Goal: Transaction & Acquisition: Purchase product/service

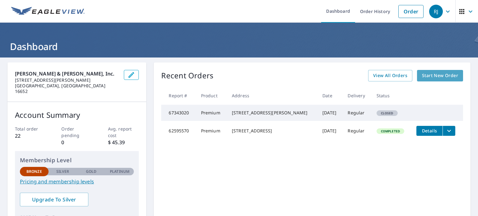
click at [422, 79] on span "Start New Order" at bounding box center [440, 76] width 36 height 8
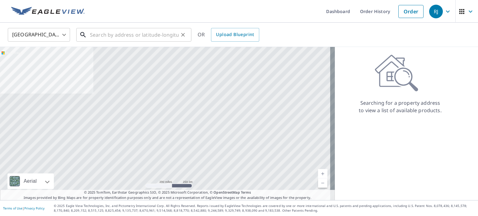
click at [138, 38] on input "text" at bounding box center [134, 34] width 89 height 17
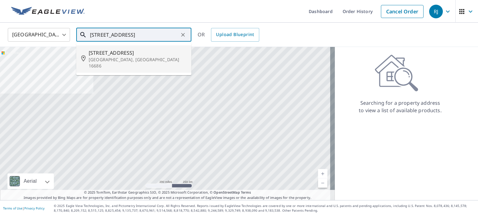
click at [136, 63] on li "[STREET_ADDRESS][PERSON_NAME]" at bounding box center [133, 58] width 115 height 27
type input "[STREET_ADDRESS][PERSON_NAME]"
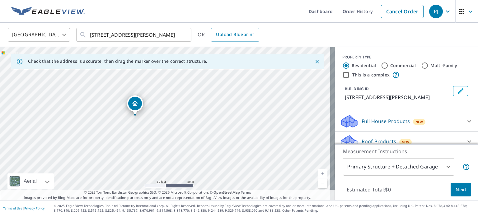
click at [432, 165] on body "RJ RJ Dashboard Order History Cancel Order RJ [GEOGRAPHIC_DATA] [GEOGRAPHIC_DAT…" at bounding box center [239, 108] width 478 height 216
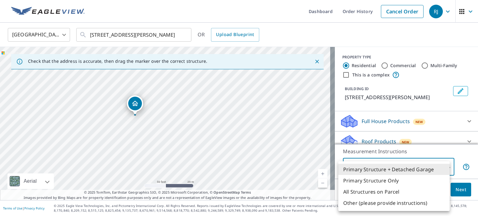
click at [413, 180] on li "Primary Structure Only" at bounding box center [393, 180] width 111 height 11
type input "2"
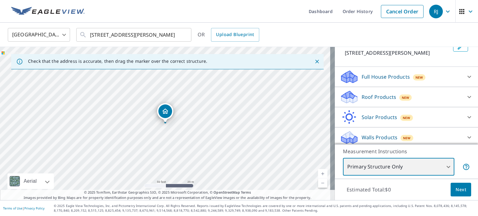
scroll to position [47, 0]
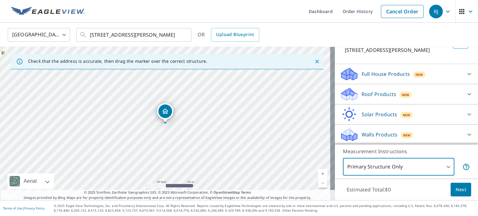
click at [465, 94] on icon at bounding box center [468, 94] width 7 height 7
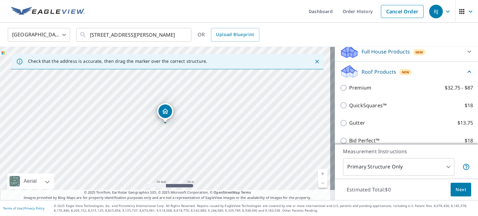
scroll to position [78, 0]
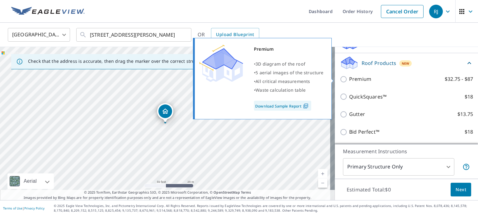
click at [356, 77] on p "Premium" at bounding box center [360, 79] width 22 height 8
click at [349, 77] on input "Premium $32.75 - $87" at bounding box center [344, 79] width 9 height 7
checkbox input "true"
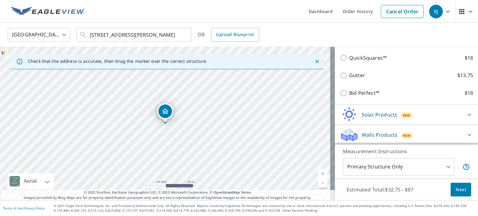
scroll to position [110, 0]
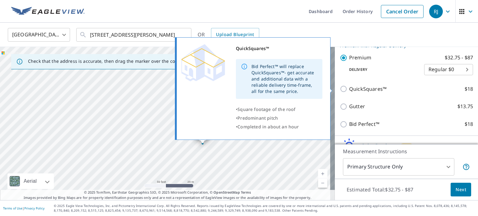
click at [362, 90] on p "QuickSquares™" at bounding box center [367, 89] width 37 height 8
click at [349, 90] on input "QuickSquares™ $18" at bounding box center [344, 88] width 9 height 7
checkbox input "true"
type input "1"
checkbox input "false"
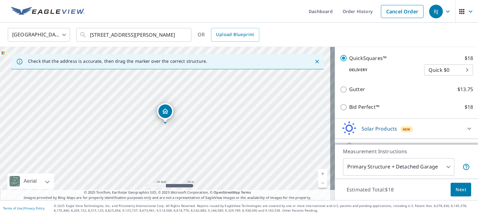
scroll to position [141, 0]
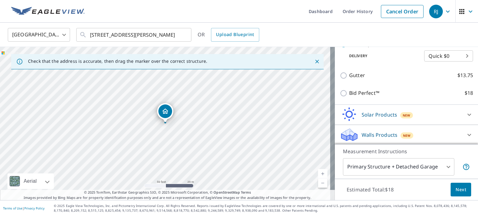
click at [439, 168] on body "RJ RJ Dashboard Order History Cancel Order RJ [GEOGRAPHIC_DATA] [GEOGRAPHIC_DAT…" at bounding box center [239, 108] width 478 height 216
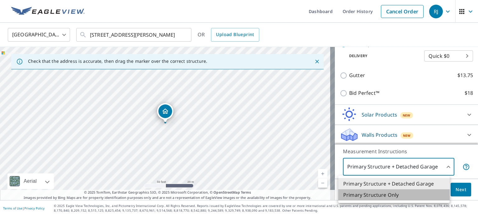
click at [401, 194] on li "Primary Structure Only" at bounding box center [393, 194] width 111 height 11
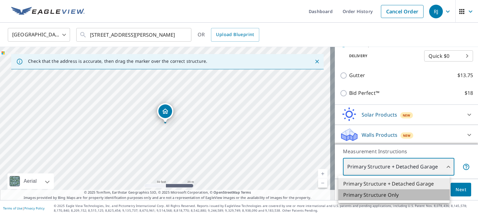
type input "2"
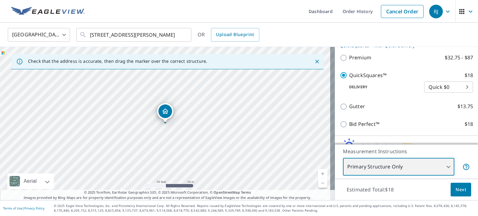
scroll to position [78, 0]
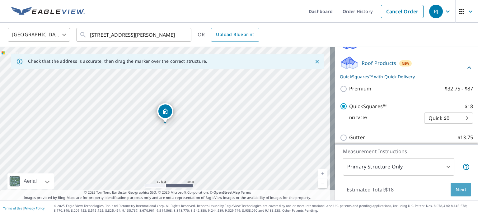
click at [455, 190] on span "Next" at bounding box center [460, 190] width 11 height 8
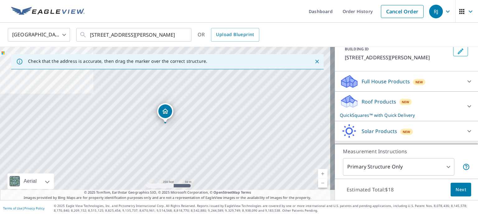
scroll to position [57, 0]
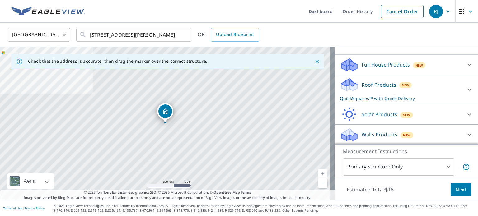
click at [465, 89] on icon at bounding box center [468, 89] width 7 height 7
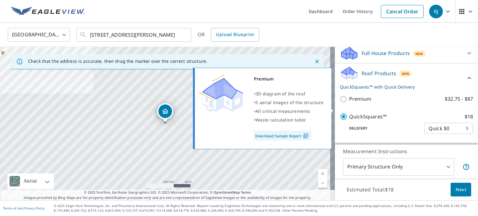
scroll to position [88, 0]
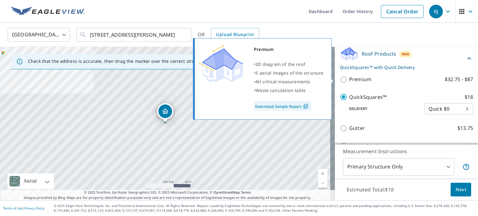
click at [352, 78] on p "Premium" at bounding box center [360, 80] width 22 height 8
click at [349, 78] on input "Premium $32.75 - $87" at bounding box center [344, 79] width 9 height 7
checkbox input "true"
checkbox input "false"
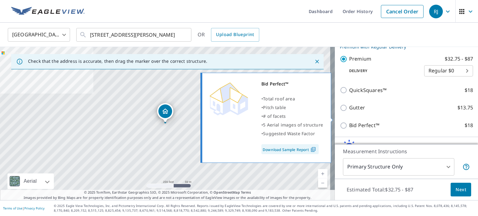
scroll to position [119, 0]
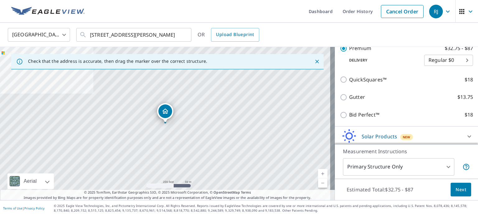
click at [450, 190] on button "Next" at bounding box center [460, 190] width 21 height 14
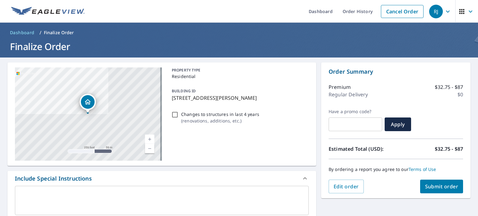
scroll to position [31, 0]
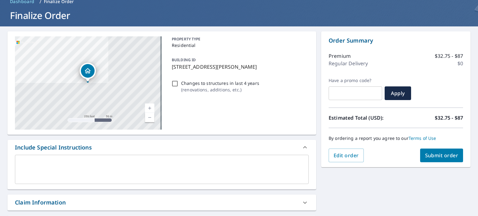
click at [428, 155] on span "Submit order" at bounding box center [441, 155] width 33 height 7
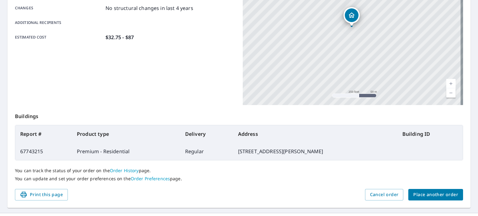
scroll to position [149, 0]
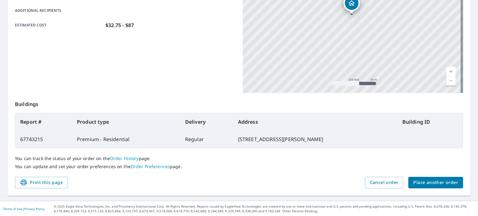
click at [33, 186] on span "Print this page" at bounding box center [41, 183] width 43 height 8
